Goal: Transaction & Acquisition: Subscribe to service/newsletter

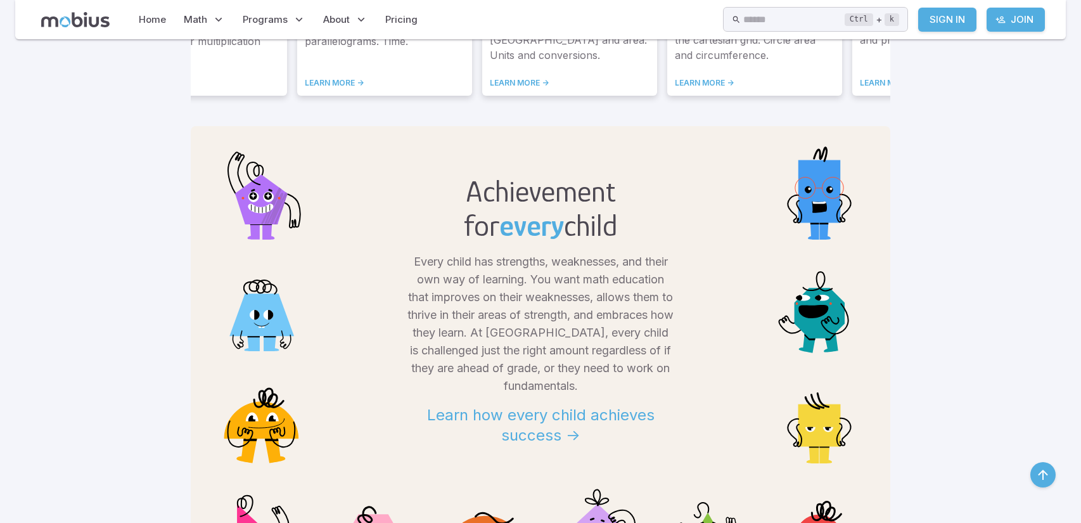
scroll to position [786, 0]
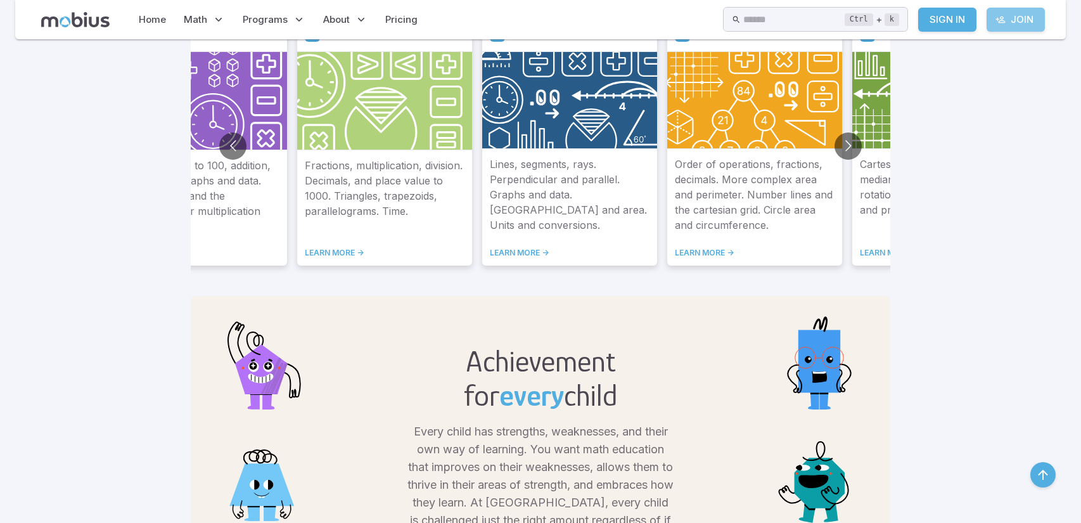
click at [1002, 15] on icon at bounding box center [1000, 20] width 10 height 10
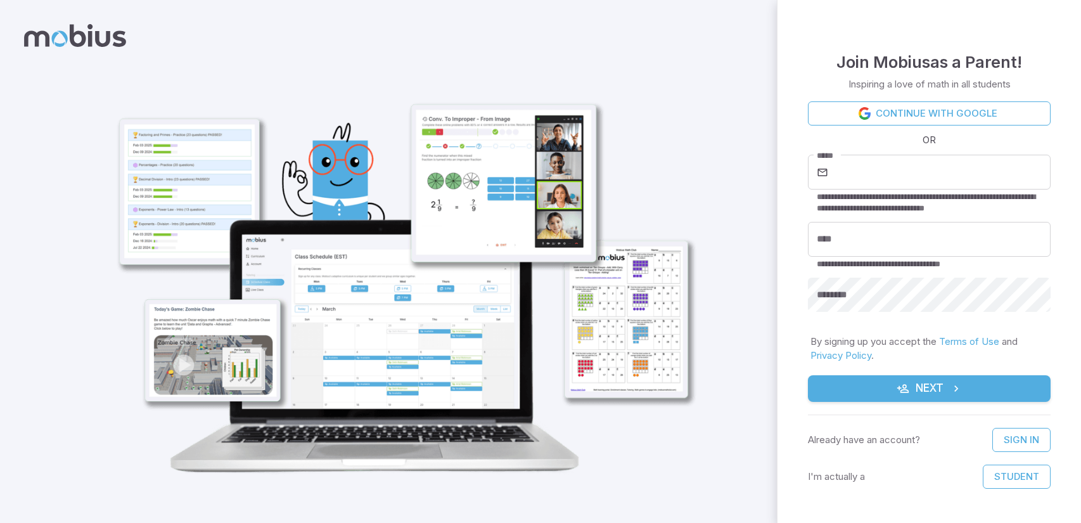
click at [74, 36] on icon at bounding box center [75, 35] width 102 height 23
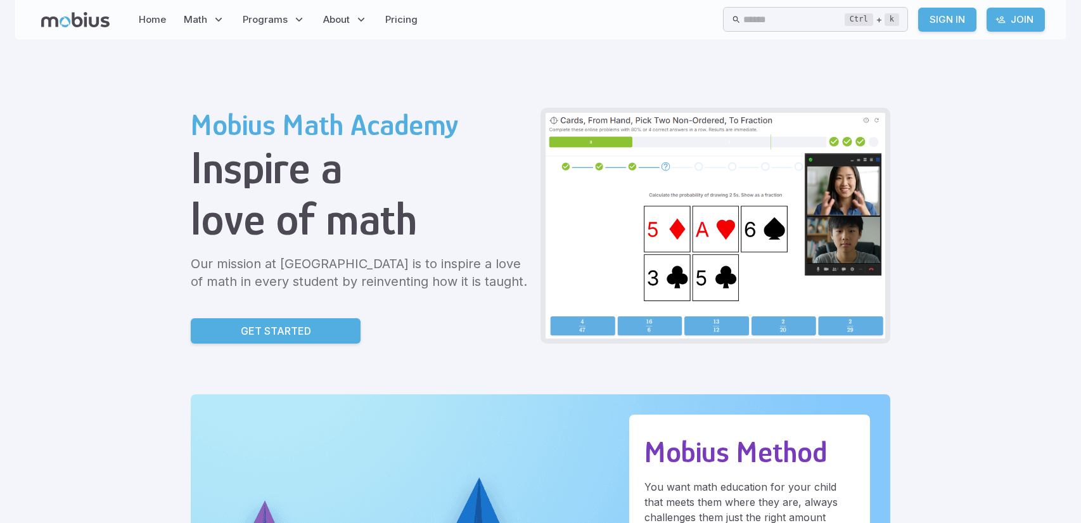
click at [935, 30] on link "Sign In" at bounding box center [947, 20] width 58 height 24
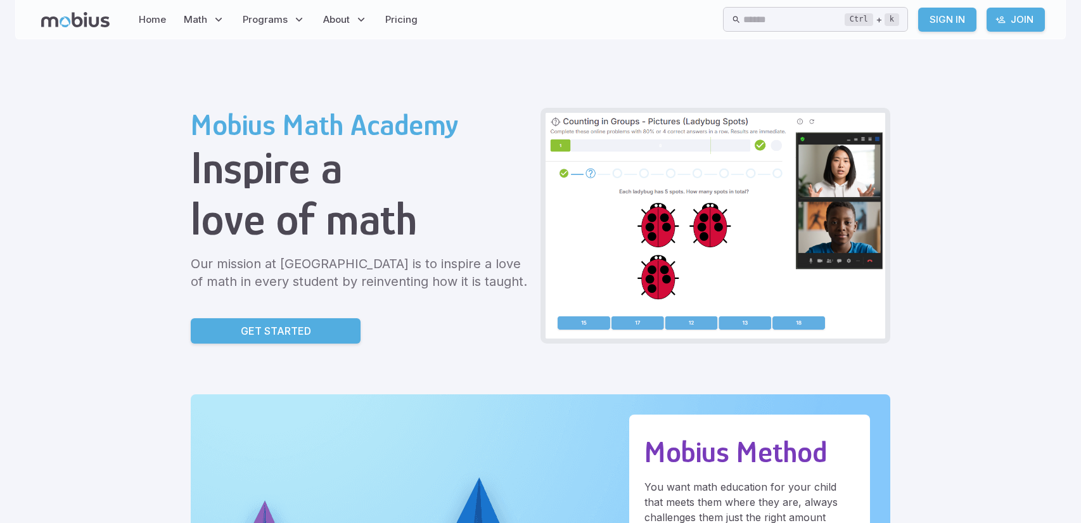
click at [927, 17] on link "Sign In" at bounding box center [947, 20] width 58 height 24
